Goal: Task Accomplishment & Management: Use online tool/utility

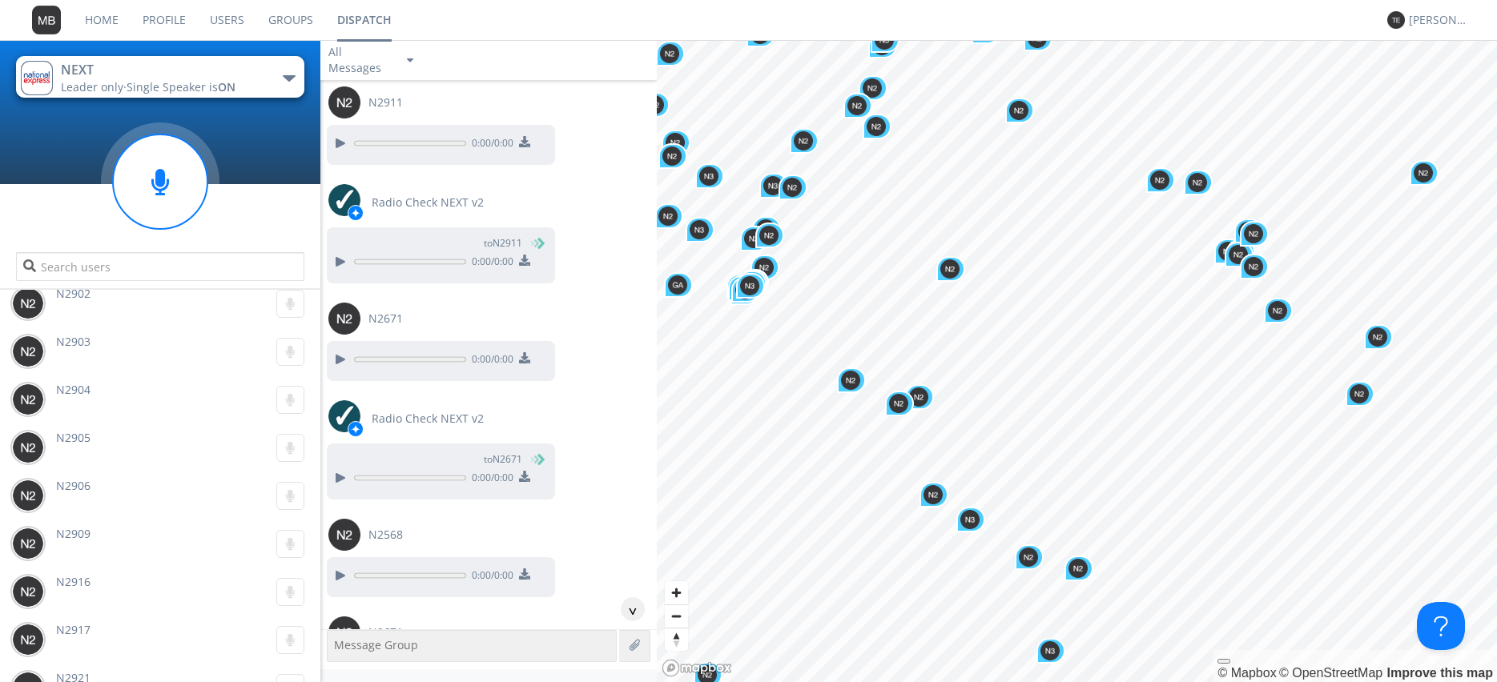
scroll to position [53810, 0]
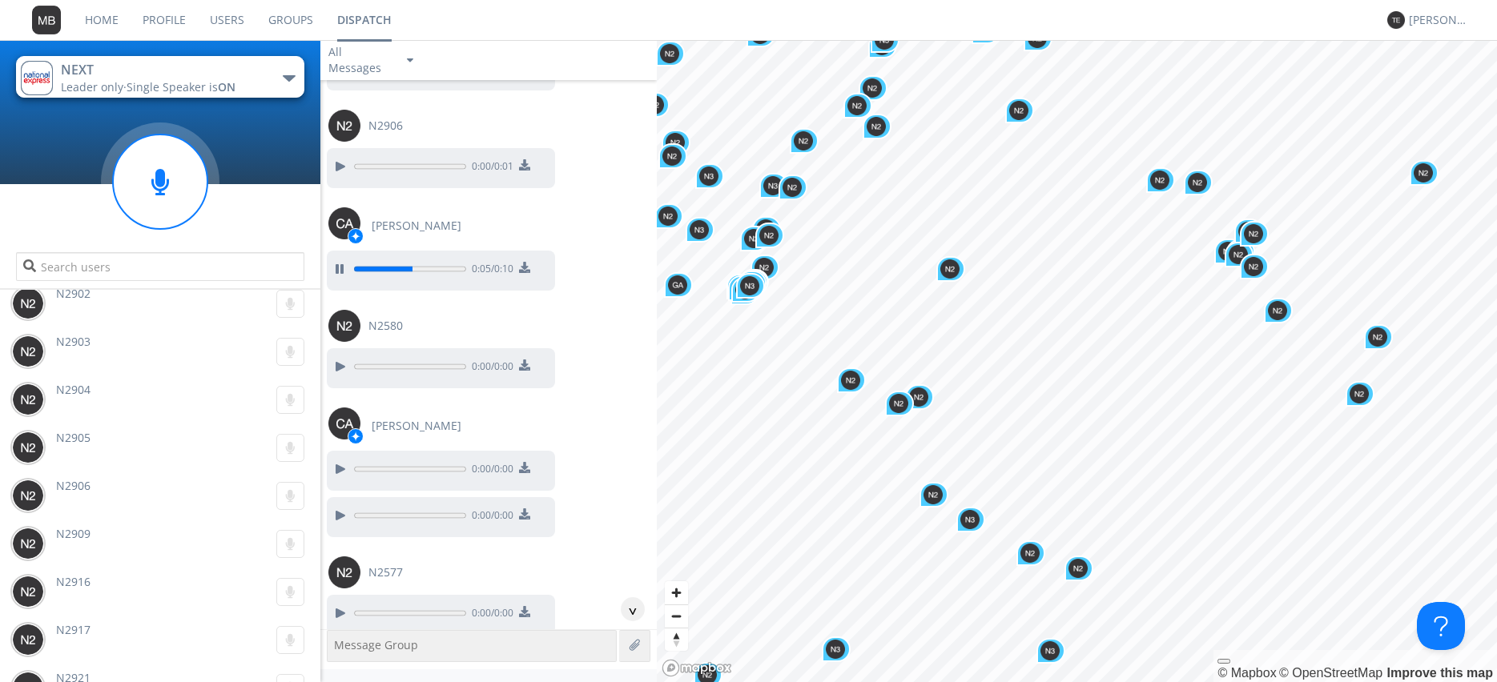
scroll to position [54449, 0]
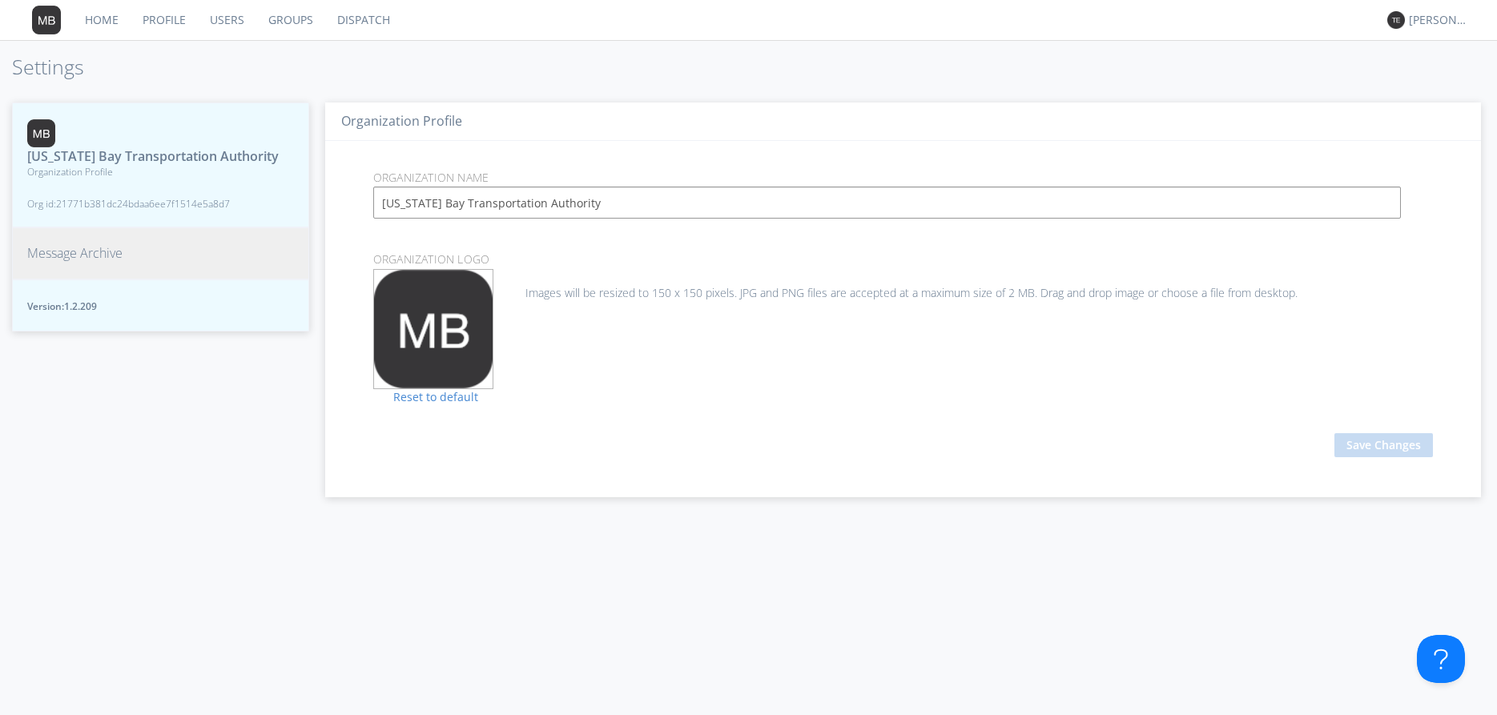
click at [95, 246] on span "Message Archive" at bounding box center [74, 253] width 95 height 18
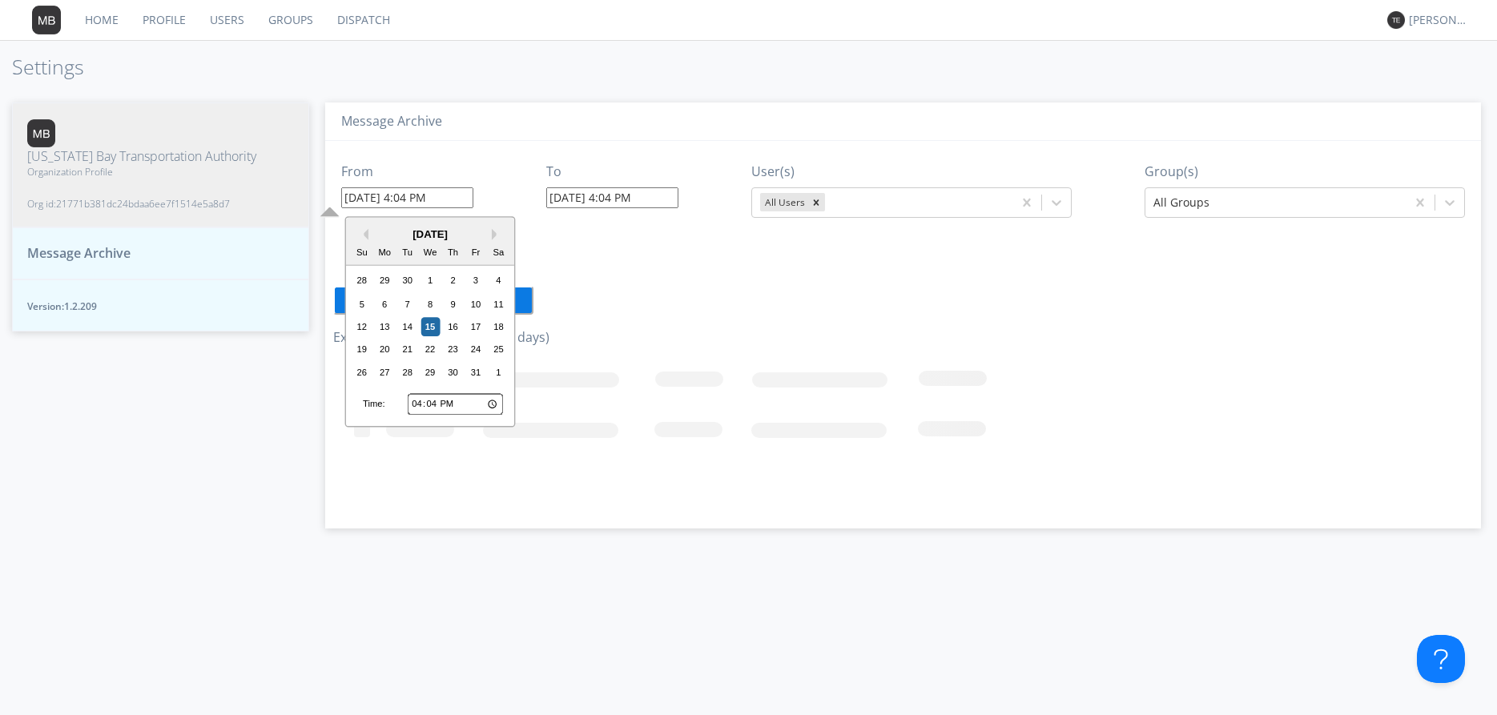
click at [404, 199] on input "10/15/2025 4:04 PM" at bounding box center [407, 197] width 132 height 21
drag, startPoint x: 408, startPoint y: 201, endPoint x: 413, endPoint y: 194, distance: 9.1
click at [413, 194] on input "10/15/2025 4:04 PM" at bounding box center [407, 197] width 132 height 21
type input "10/15/2025 1:04 PM"
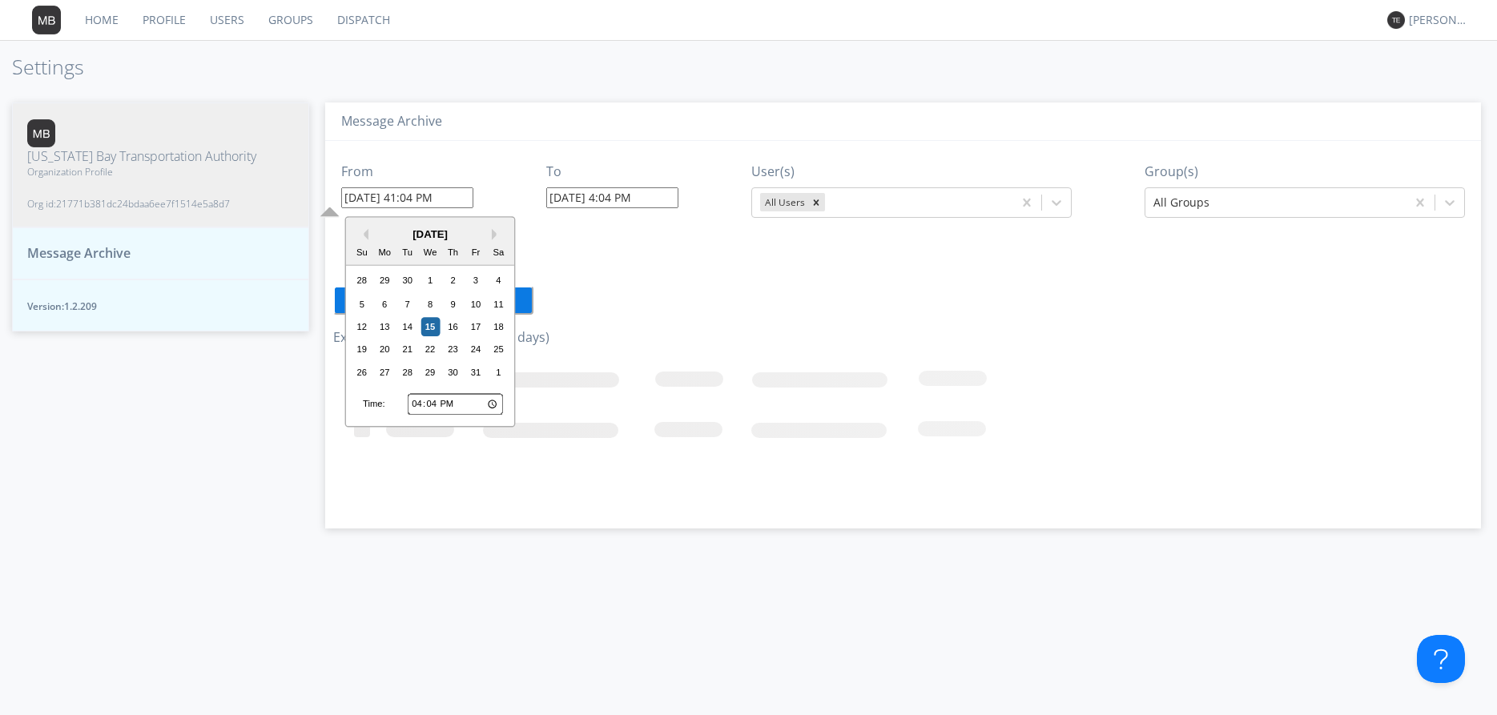
type input "[DATE] 4:05 PM"
type input "10/15/2025 1:04 PM"
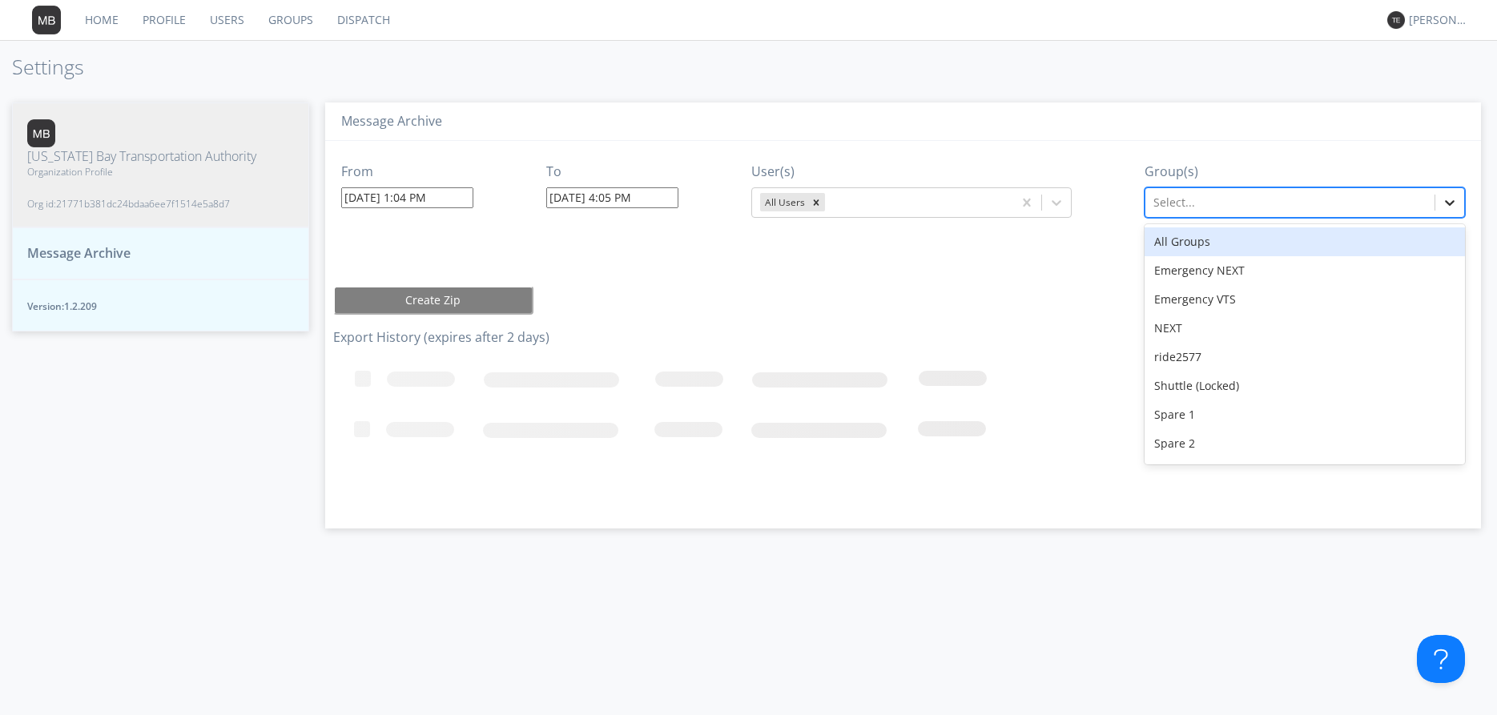
click at [1449, 203] on icon at bounding box center [1449, 203] width 16 height 16
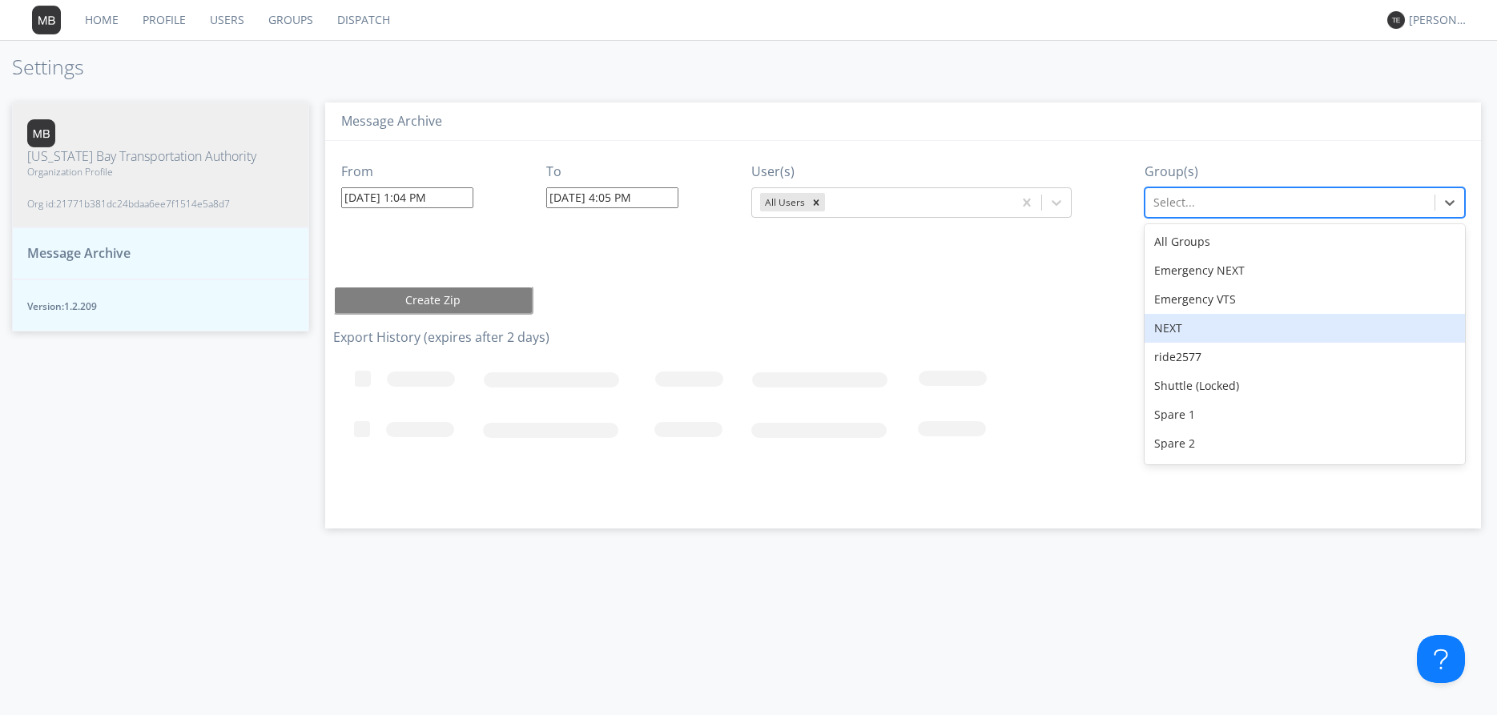
click at [1213, 320] on div "NEXT" at bounding box center [1304, 328] width 320 height 29
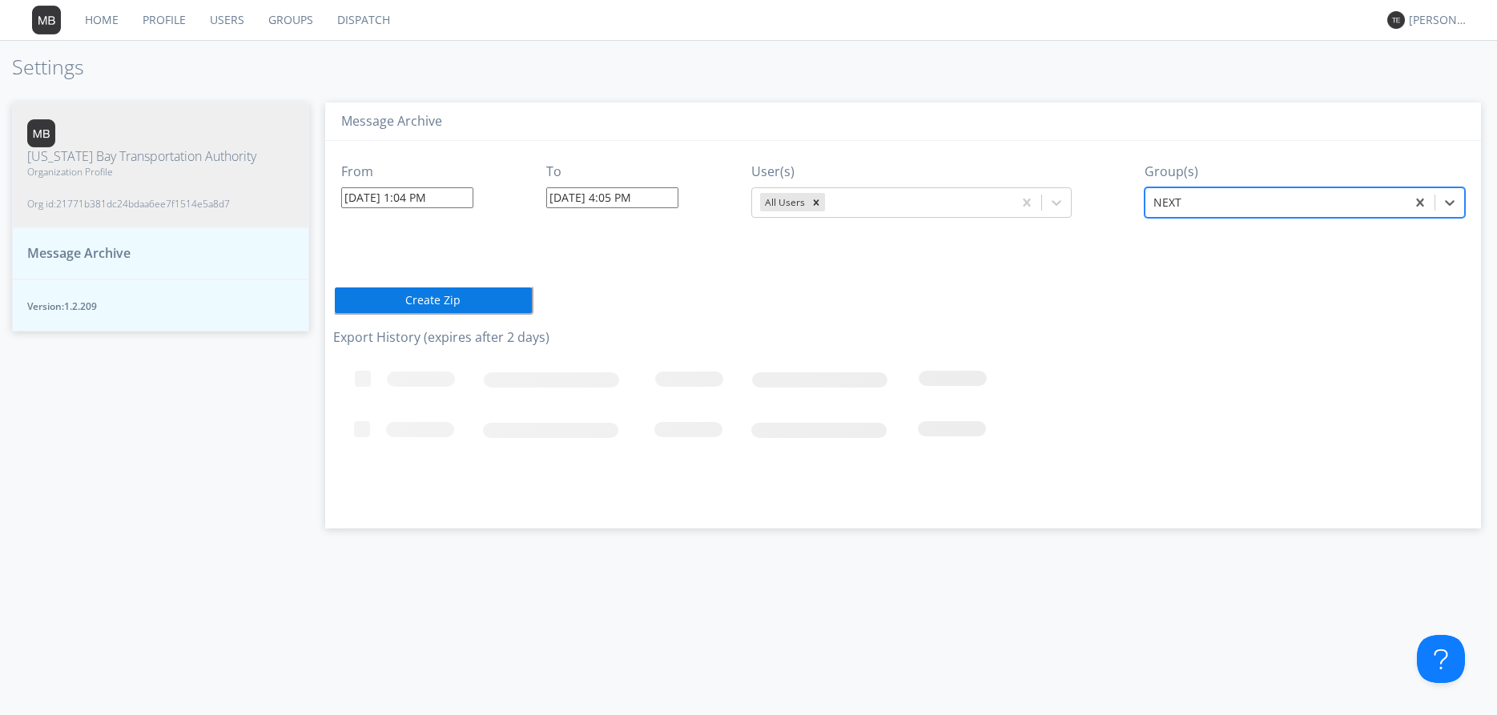
click at [488, 304] on button "Create Zip" at bounding box center [433, 300] width 200 height 29
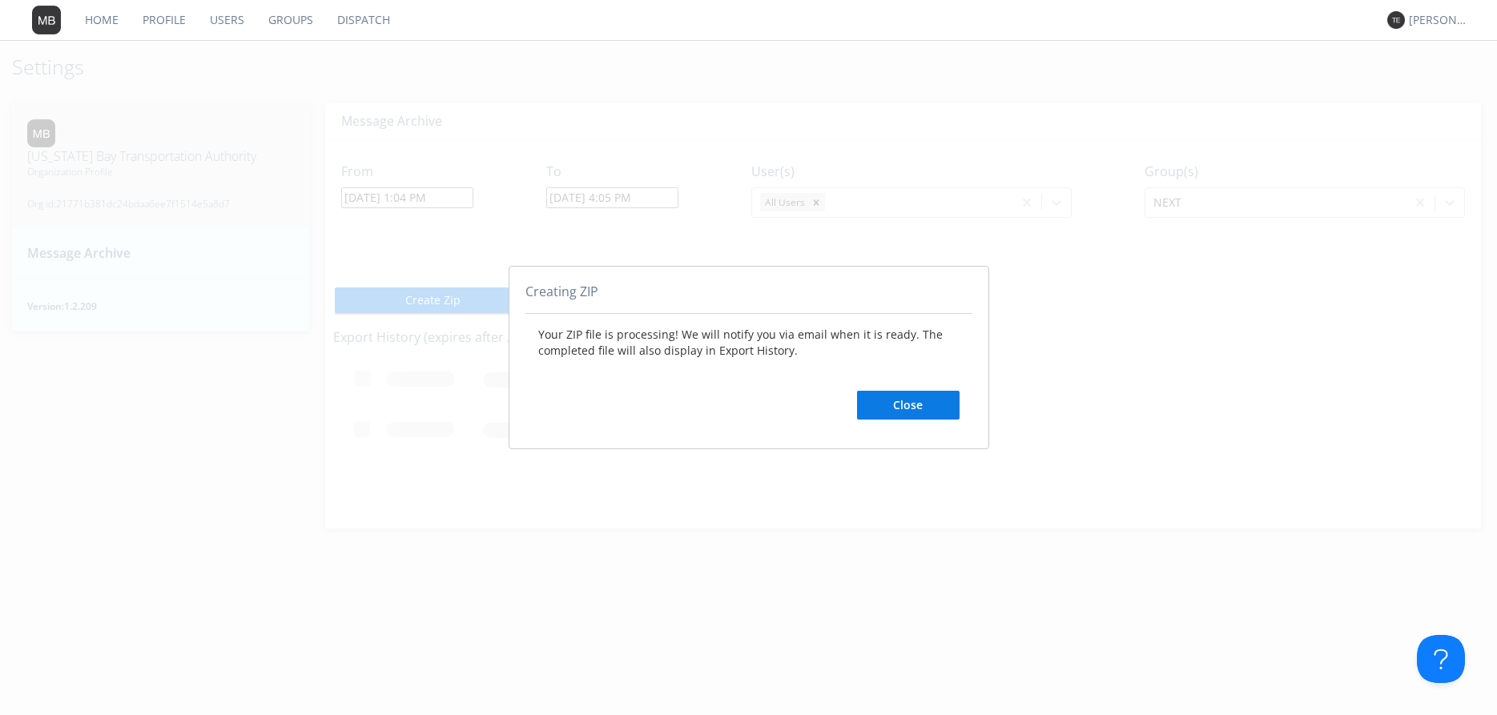
click at [928, 410] on button "Close" at bounding box center [908, 405] width 102 height 29
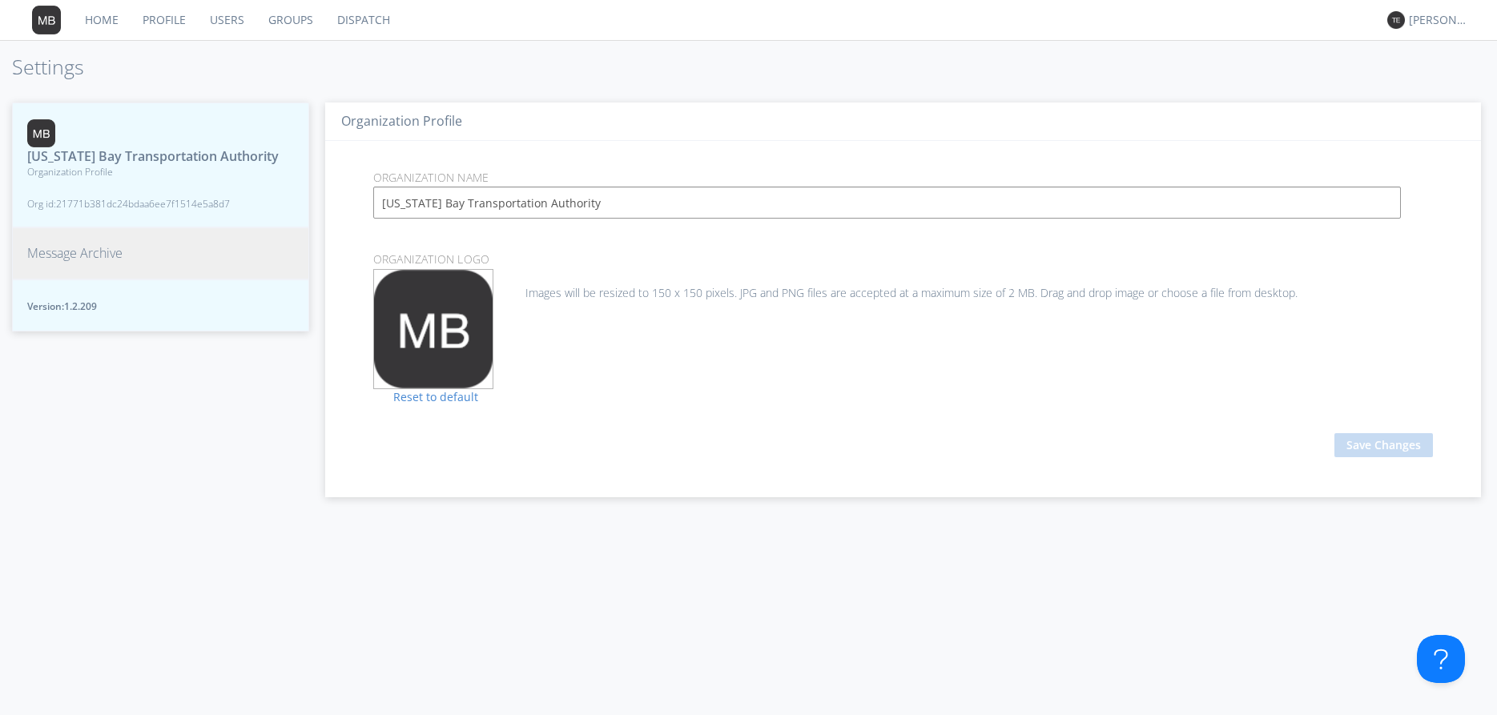
click at [88, 258] on span "Message Archive" at bounding box center [74, 253] width 95 height 18
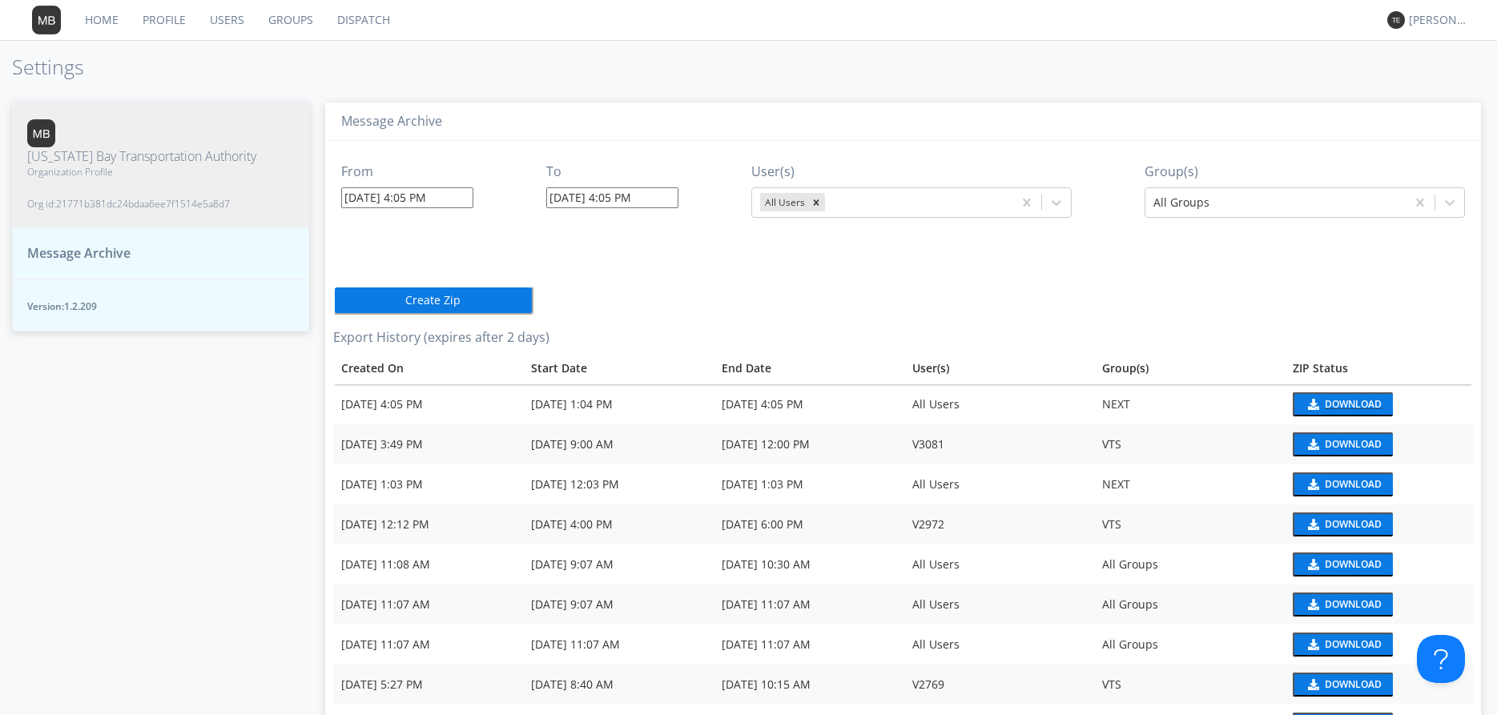
click at [1364, 396] on button "Download" at bounding box center [1342, 404] width 100 height 24
click at [91, 636] on div "[US_STATE] Bay Transportation Authority Organization Profile Org id: 21771b381d…" at bounding box center [160, 400] width 297 height 629
